Goal: Task Accomplishment & Management: Manage account settings

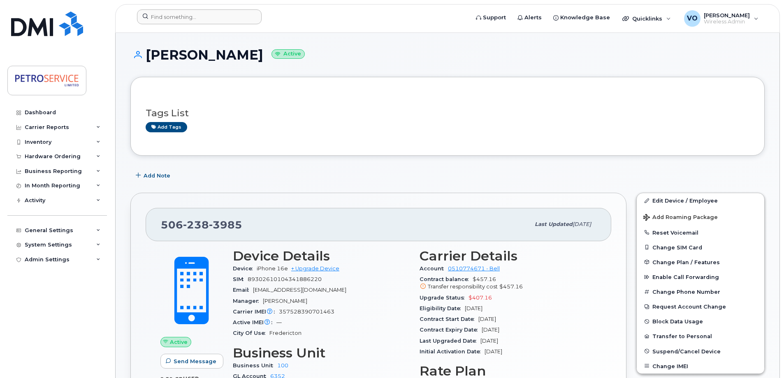
scroll to position [82, 0]
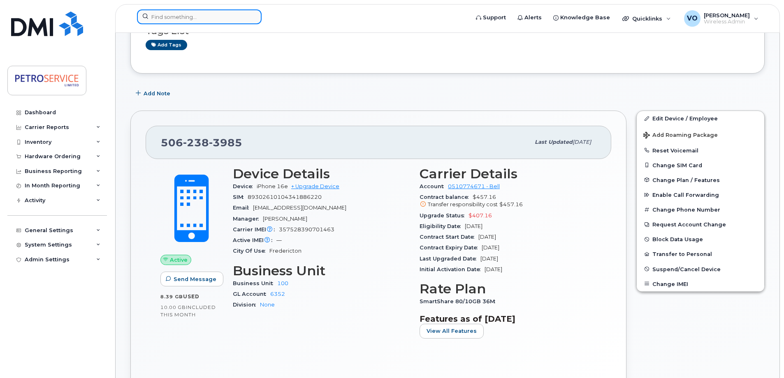
click at [178, 21] on input at bounding box center [199, 16] width 125 height 15
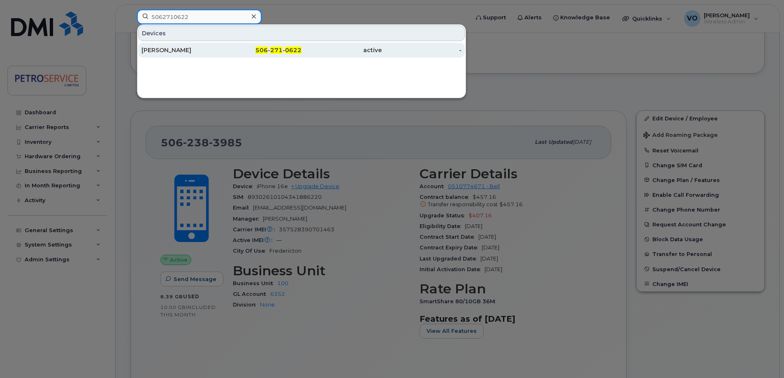
type input "5062710622"
click at [355, 51] on div "active" at bounding box center [342, 50] width 80 height 8
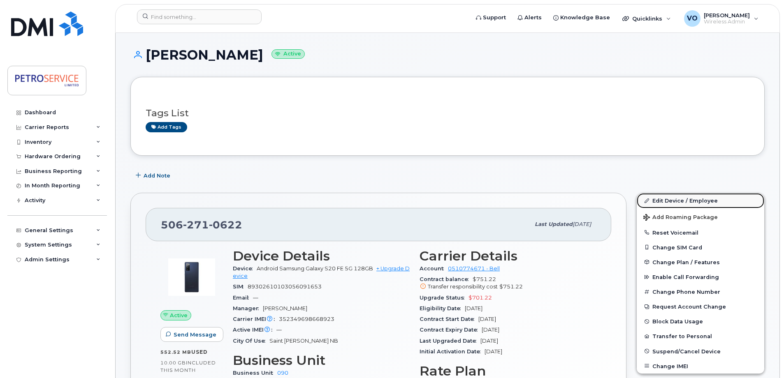
click at [684, 201] on link "Edit Device / Employee" at bounding box center [701, 200] width 128 height 15
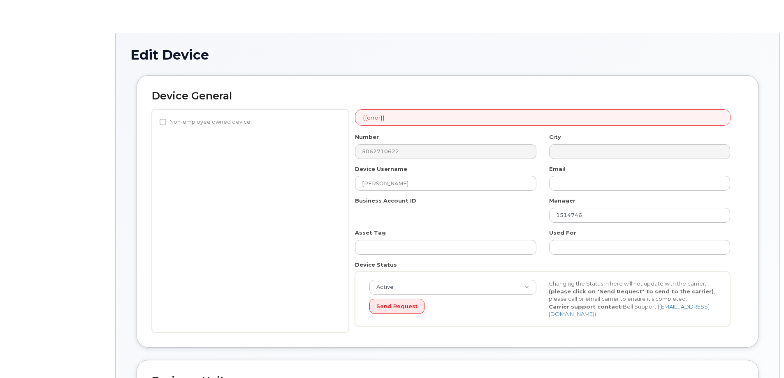
select select "4468800"
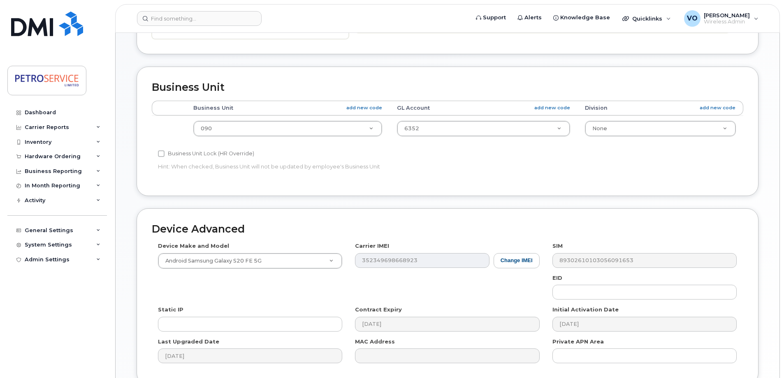
scroll to position [288, 0]
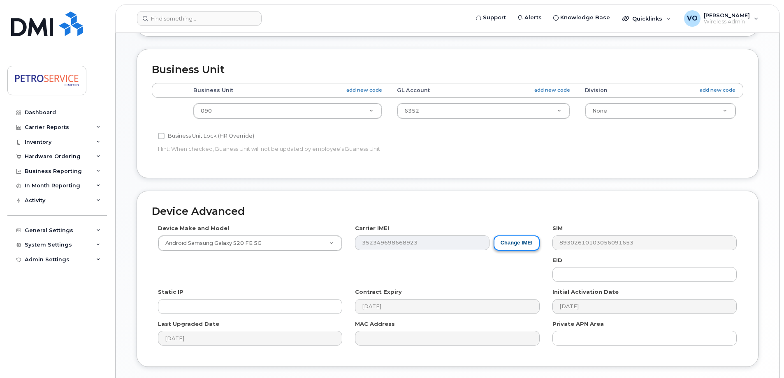
click at [527, 245] on button "Change IMEI" at bounding box center [517, 243] width 46 height 15
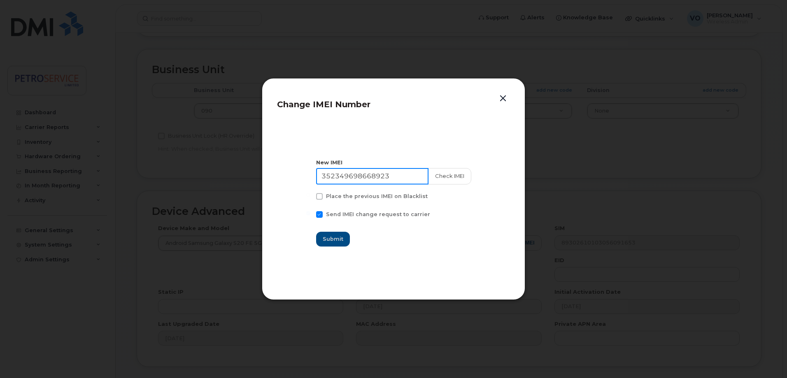
drag, startPoint x: 380, startPoint y: 172, endPoint x: 229, endPoint y: 160, distance: 151.4
click at [229, 160] on div "Change IMEI Number New IMEI 352349698668923 Check IMEI Place the previous IMEI …" at bounding box center [393, 189] width 787 height 378
paste input "1835925021309"
type input "351835925021309"
click at [450, 181] on button "Check IMEI" at bounding box center [448, 176] width 43 height 16
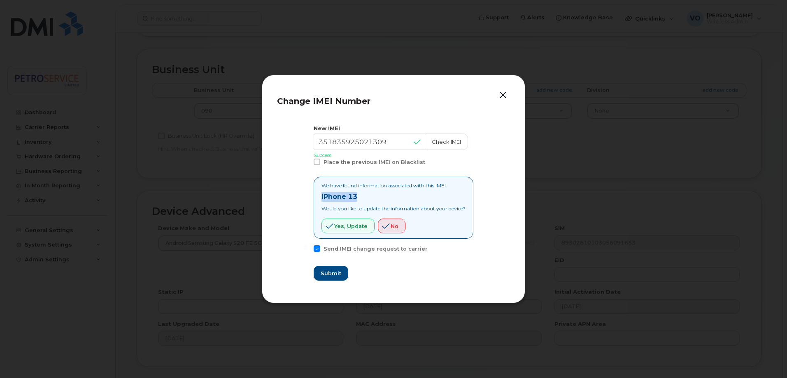
drag, startPoint x: 359, startPoint y: 200, endPoint x: 313, endPoint y: 197, distance: 45.8
click at [313, 197] on div "We have found information associated with this IMEI. iPhone 13 Would you like t…" at bounding box center [393, 208] width 160 height 62
copy strong "iPhone 13"
click at [354, 225] on span "Yes, update" at bounding box center [350, 227] width 33 height 8
click at [313, 275] on button "Submit" at bounding box center [330, 273] width 34 height 15
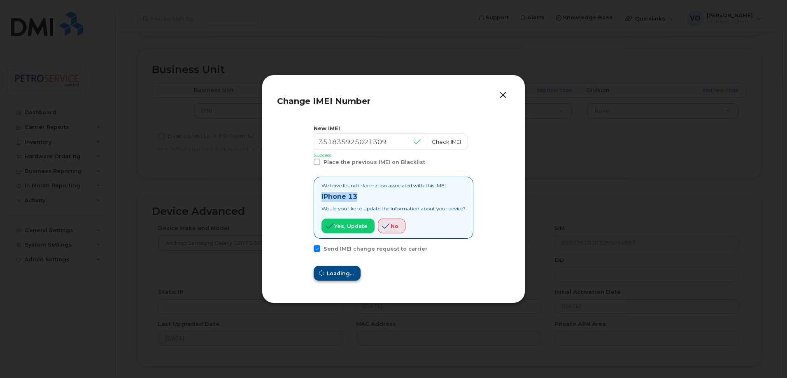
type input "351835925021309"
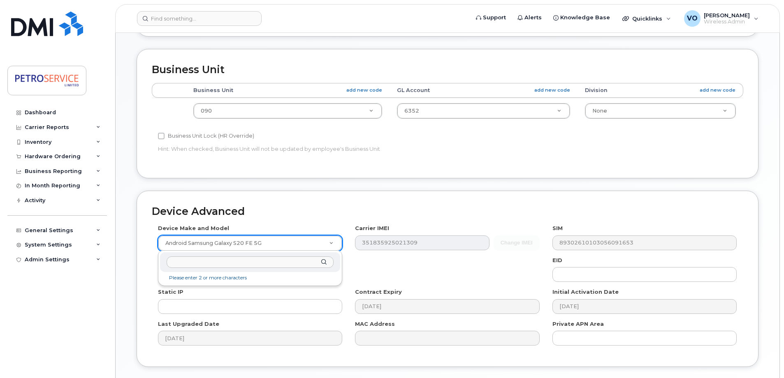
click at [250, 263] on input "text" at bounding box center [250, 263] width 167 height 12
type input "iPhone 13"
select select "2612"
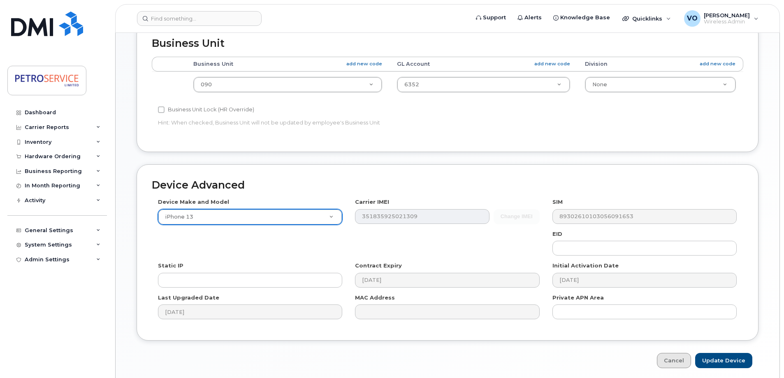
scroll to position [346, 0]
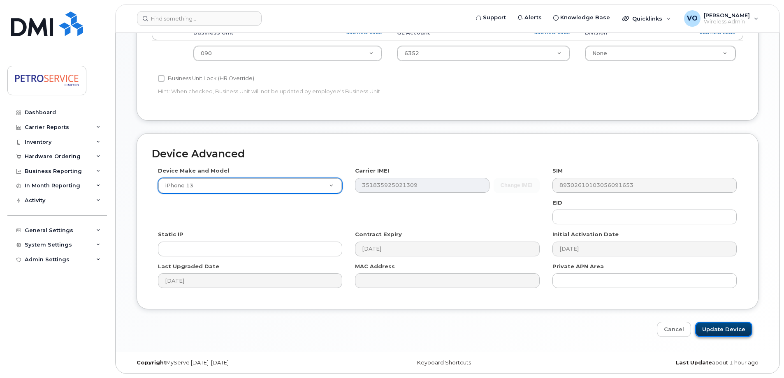
click at [727, 328] on input "Update Device" at bounding box center [723, 329] width 57 height 15
type input "Saving..."
